Goal: Task Accomplishment & Management: Manage account settings

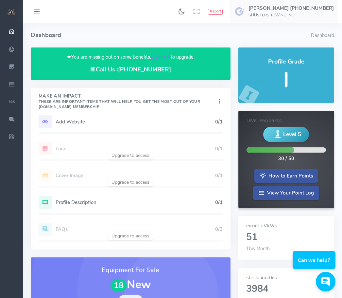
click at [90, 200] on h5 "Profile Description" at bounding box center [136, 202] width 160 height 5
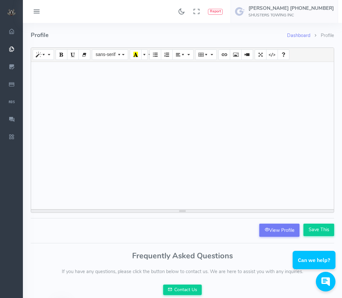
click at [278, 233] on link "View Profile" at bounding box center [280, 230] width 40 height 13
click at [297, 98] on div at bounding box center [182, 135] width 303 height 147
click at [103, 109] on div "SHUSTERS TOWING" at bounding box center [182, 135] width 303 height 147
click at [51, 115] on div "SHUSTERS TOWING" at bounding box center [182, 135] width 303 height 147
click at [37, 56] on icon "button" at bounding box center [41, 54] width 10 height 5
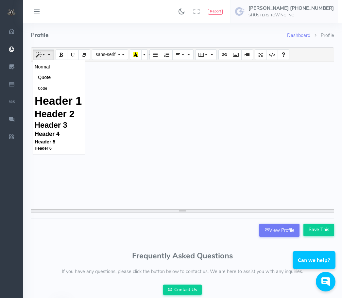
click at [65, 79] on blockquote "Quote" at bounding box center [59, 77] width 48 height 10
click at [109, 119] on div "SHUSTERS TOWING" at bounding box center [182, 135] width 303 height 147
